Goal: Information Seeking & Learning: Find specific fact

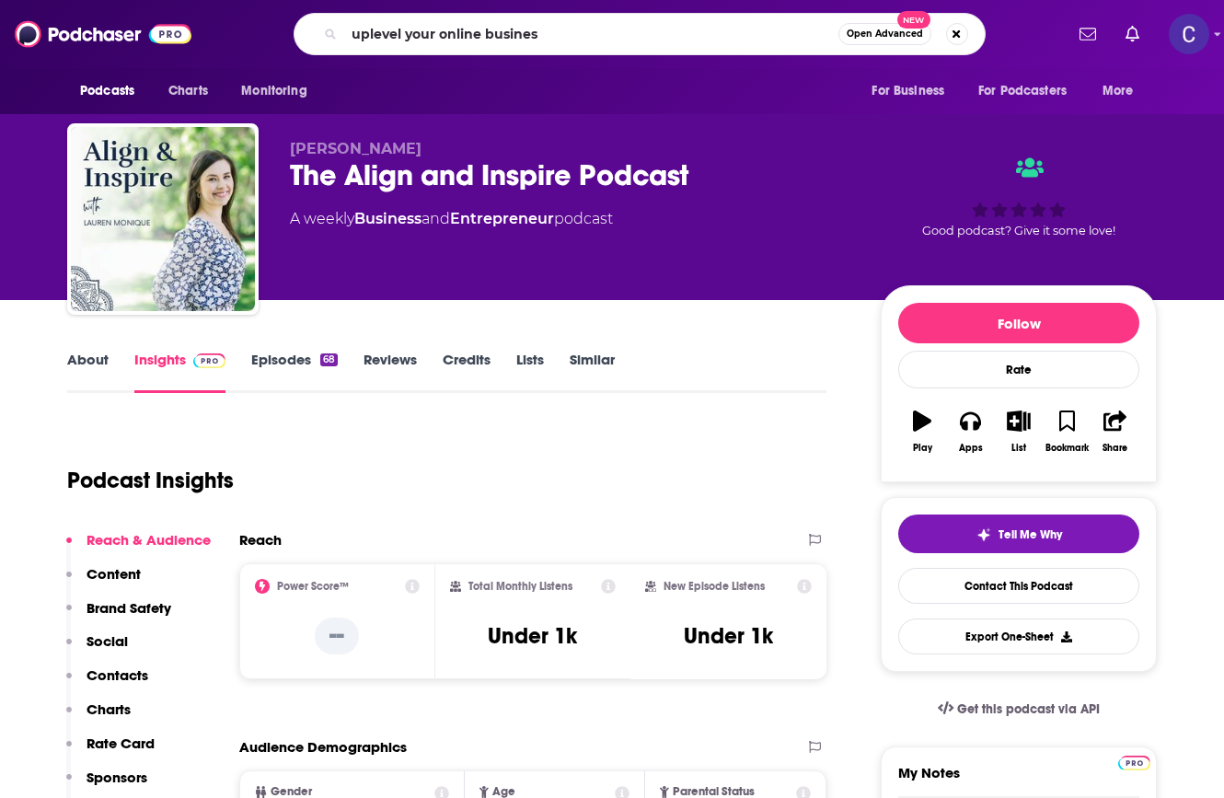
type input "uplevel your online business"
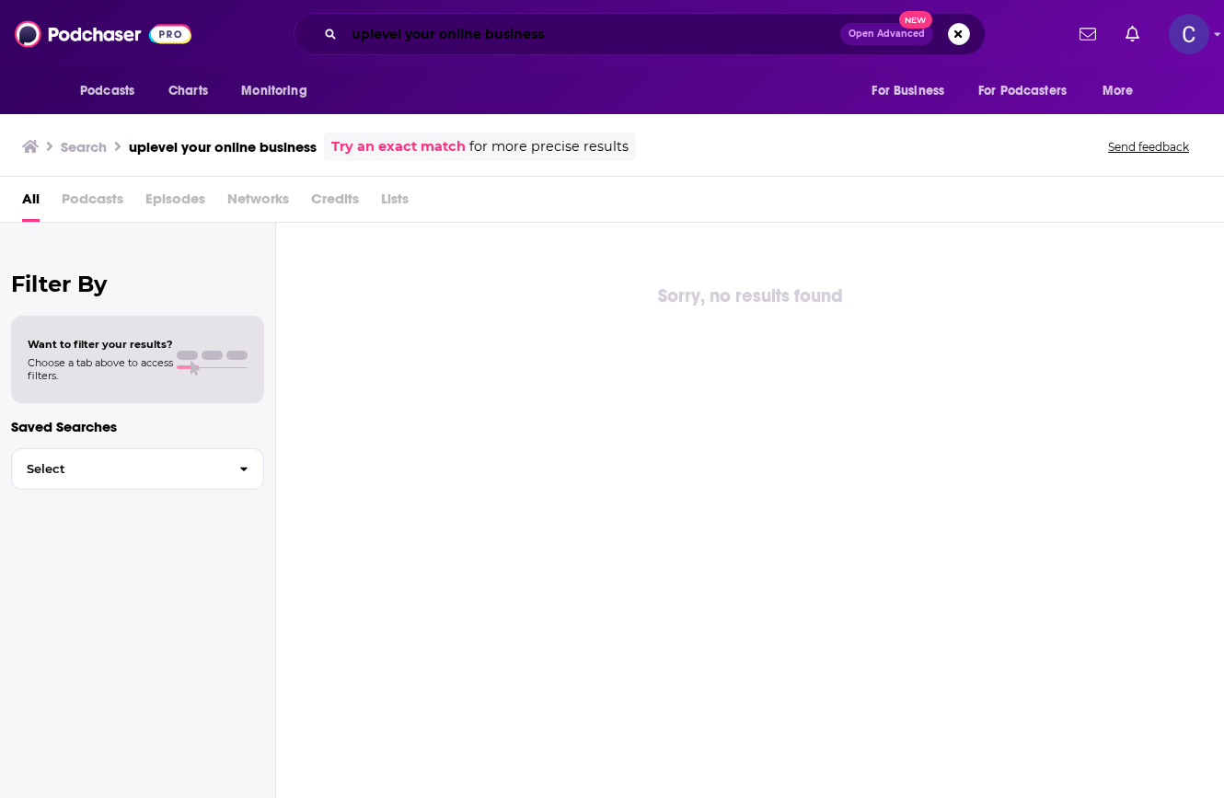
click at [430, 36] on input "uplevel your online business" at bounding box center [592, 33] width 496 height 29
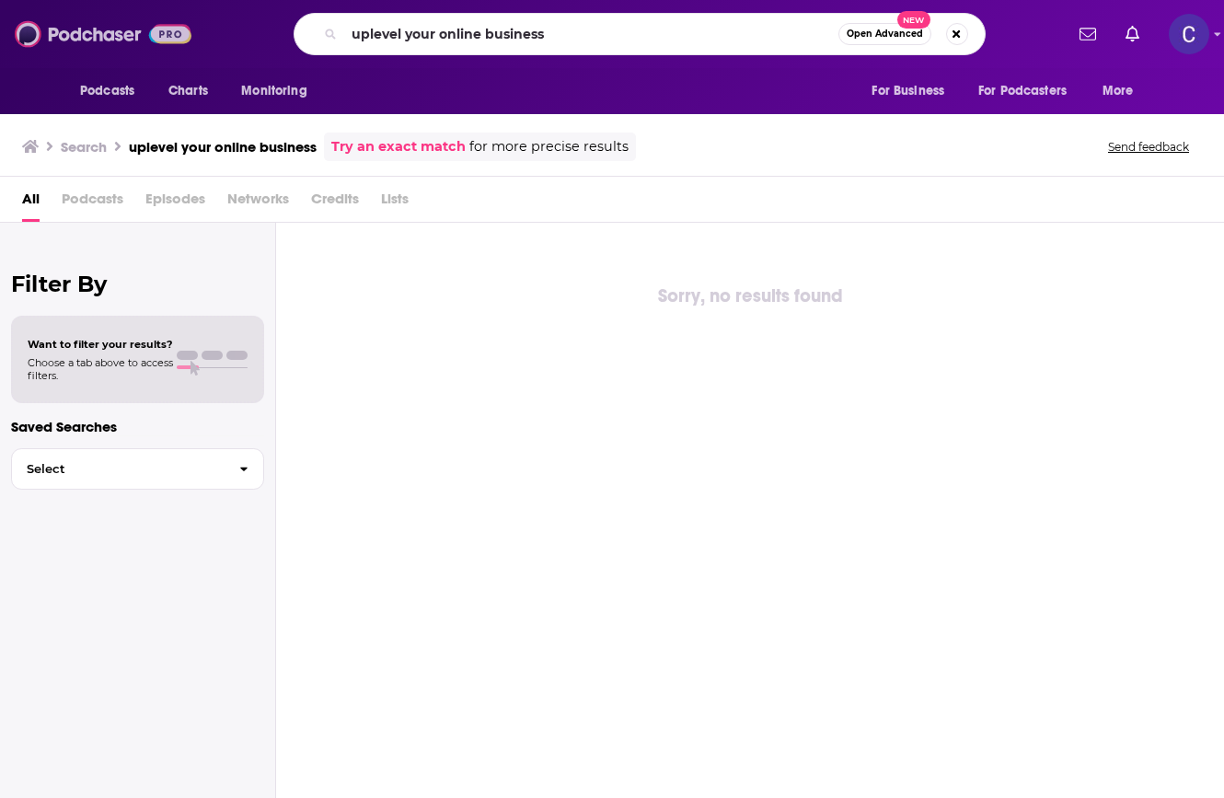
click at [75, 29] on img at bounding box center [103, 34] width 177 height 35
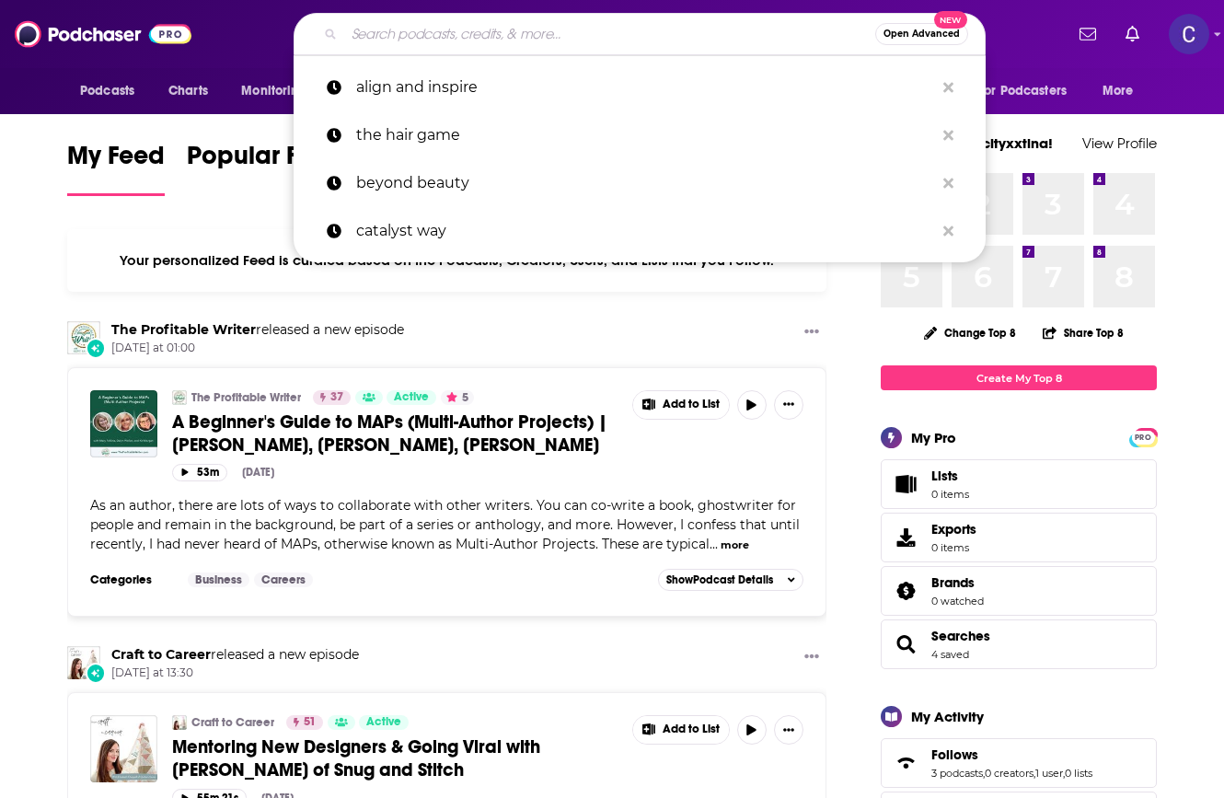
click at [471, 39] on input "Search podcasts, credits, & more..." at bounding box center [609, 33] width 531 height 29
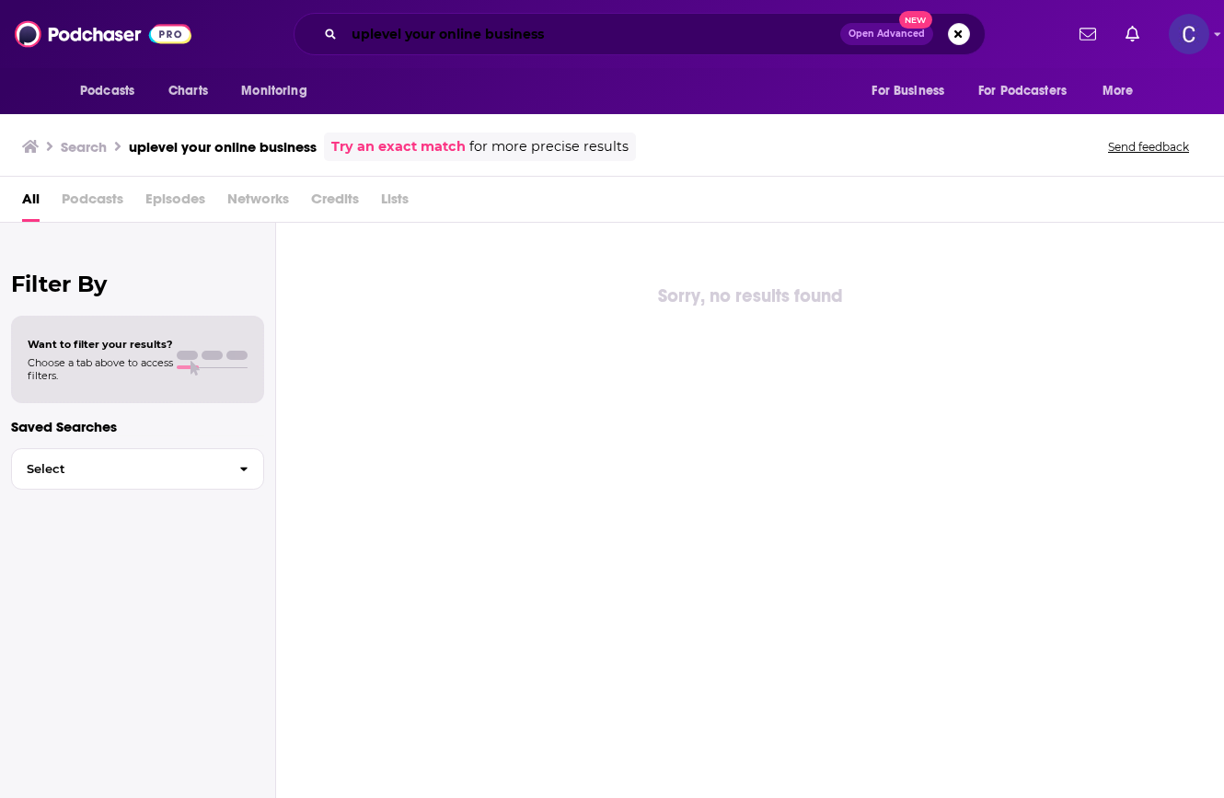
click at [655, 40] on input "uplevel your online business" at bounding box center [592, 33] width 496 height 29
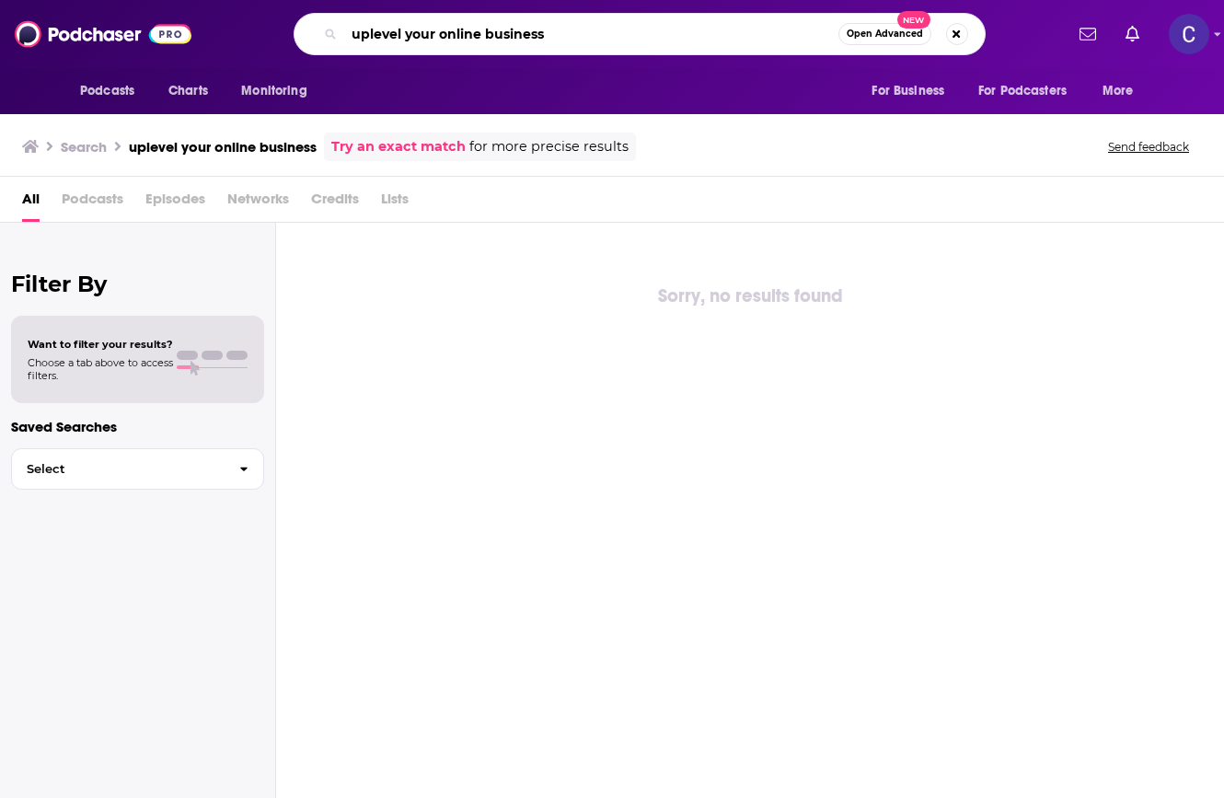
click at [655, 40] on input "uplevel your online business" at bounding box center [591, 33] width 494 height 29
click at [591, 45] on input "[PERSON_NAME]" at bounding box center [591, 33] width 494 height 29
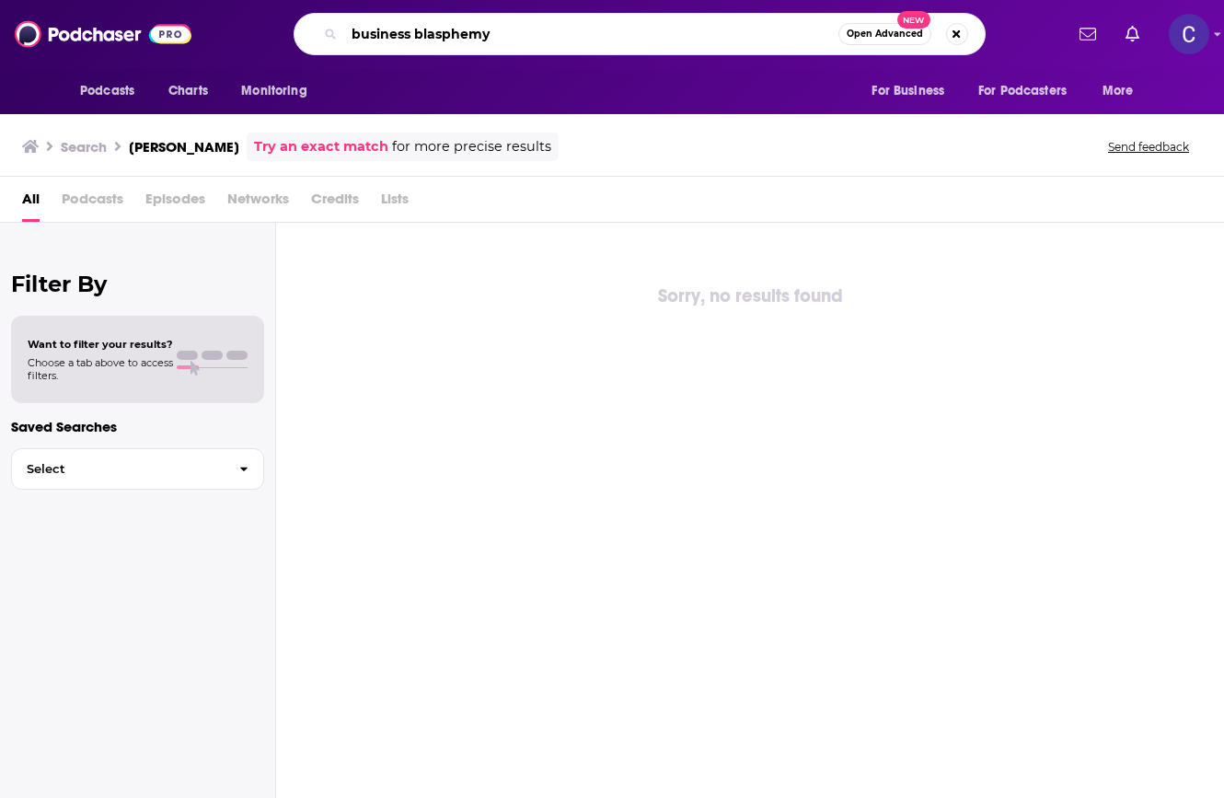
type input "business blasphemy"
